Goal: Communication & Community: Answer question/provide support

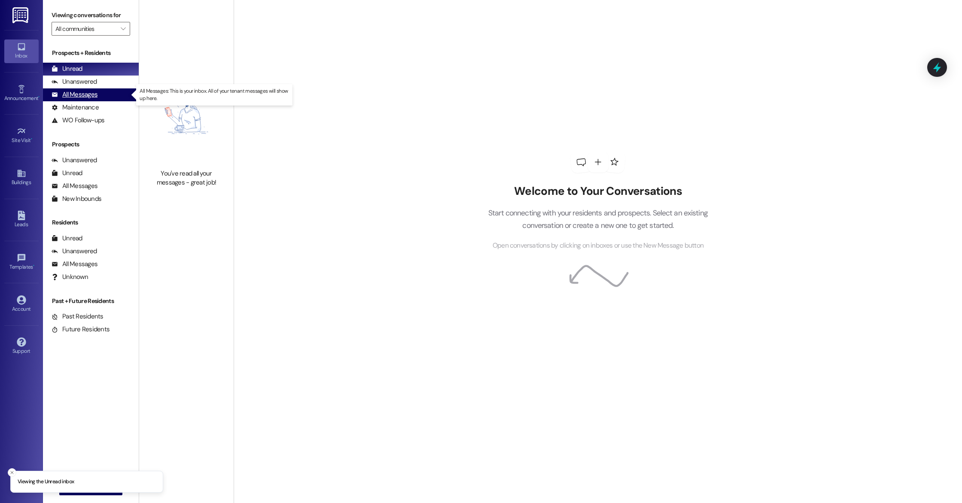
click at [84, 98] on div "All Messages" at bounding box center [75, 94] width 46 height 9
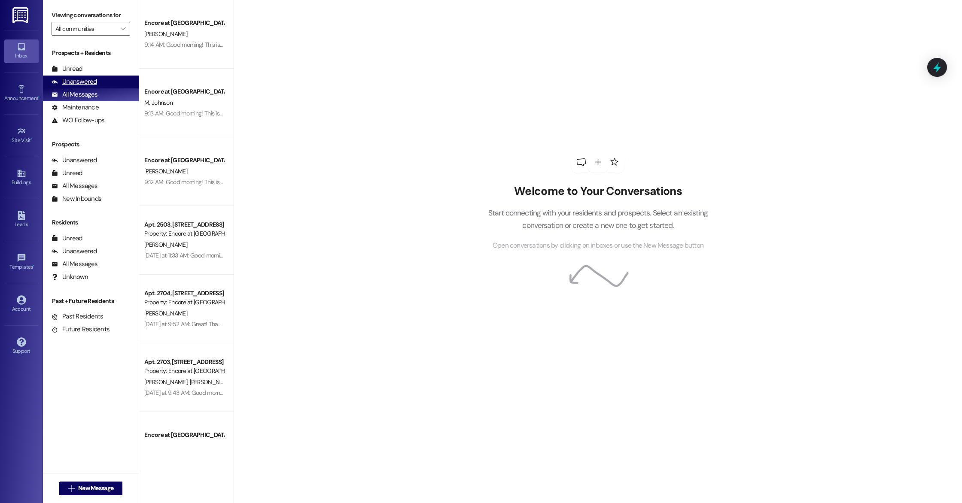
click at [86, 82] on div "Unanswered" at bounding box center [75, 81] width 46 height 9
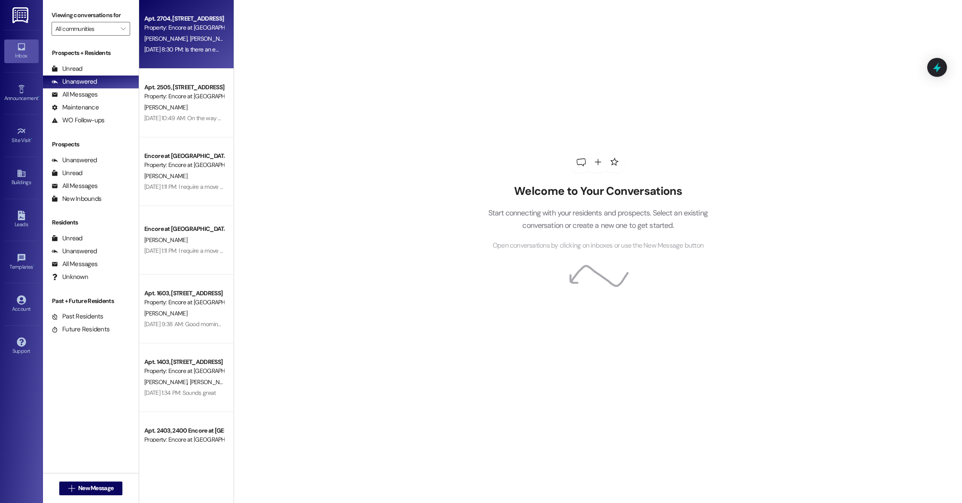
click at [170, 60] on div "Apt. 2704, 2700 Encore at [GEOGRAPHIC_DATA] Property: Encore at [GEOGRAPHIC_DAT…" at bounding box center [186, 34] width 94 height 69
